Goal: Task Accomplishment & Management: Use online tool/utility

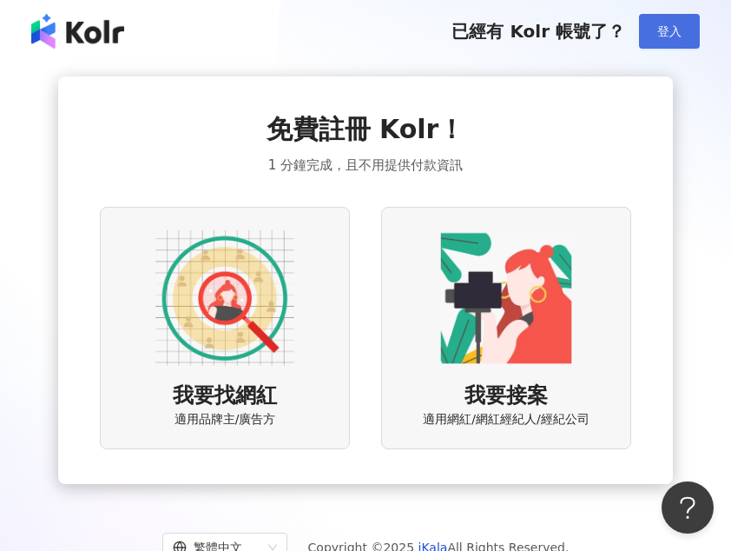
click at [685, 31] on button "登入" at bounding box center [669, 31] width 61 height 35
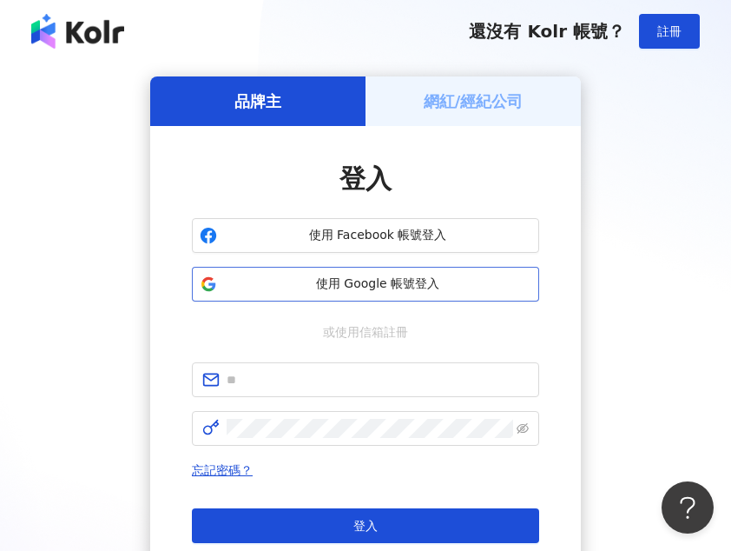
click at [433, 286] on span "使用 Google 帳號登入" at bounding box center [377, 283] width 307 height 17
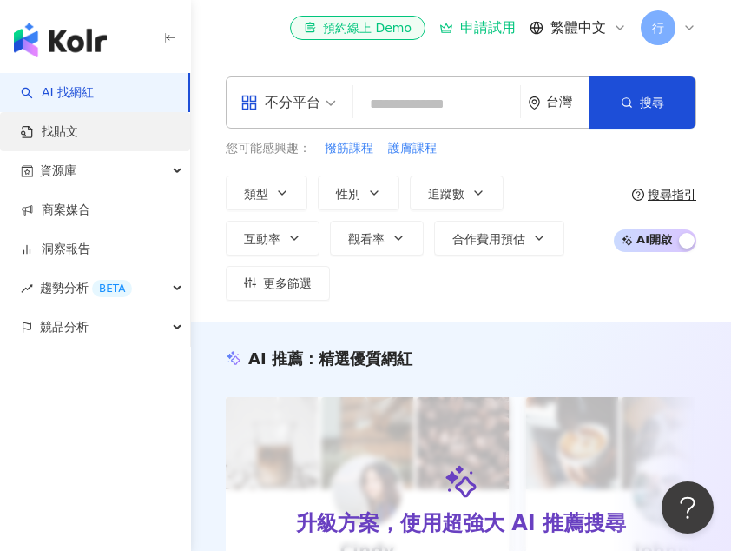
click at [78, 132] on link "找貼文" at bounding box center [49, 131] width 57 height 17
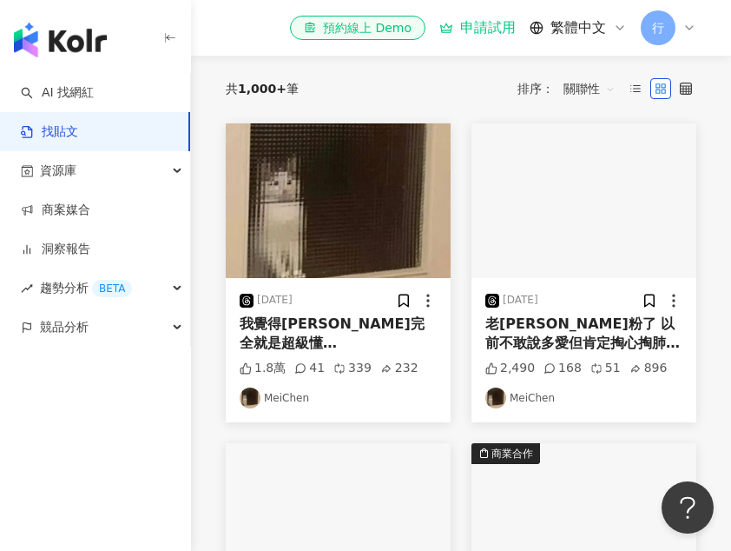
scroll to position [219, 0]
